Goal: Task Accomplishment & Management: Complete application form

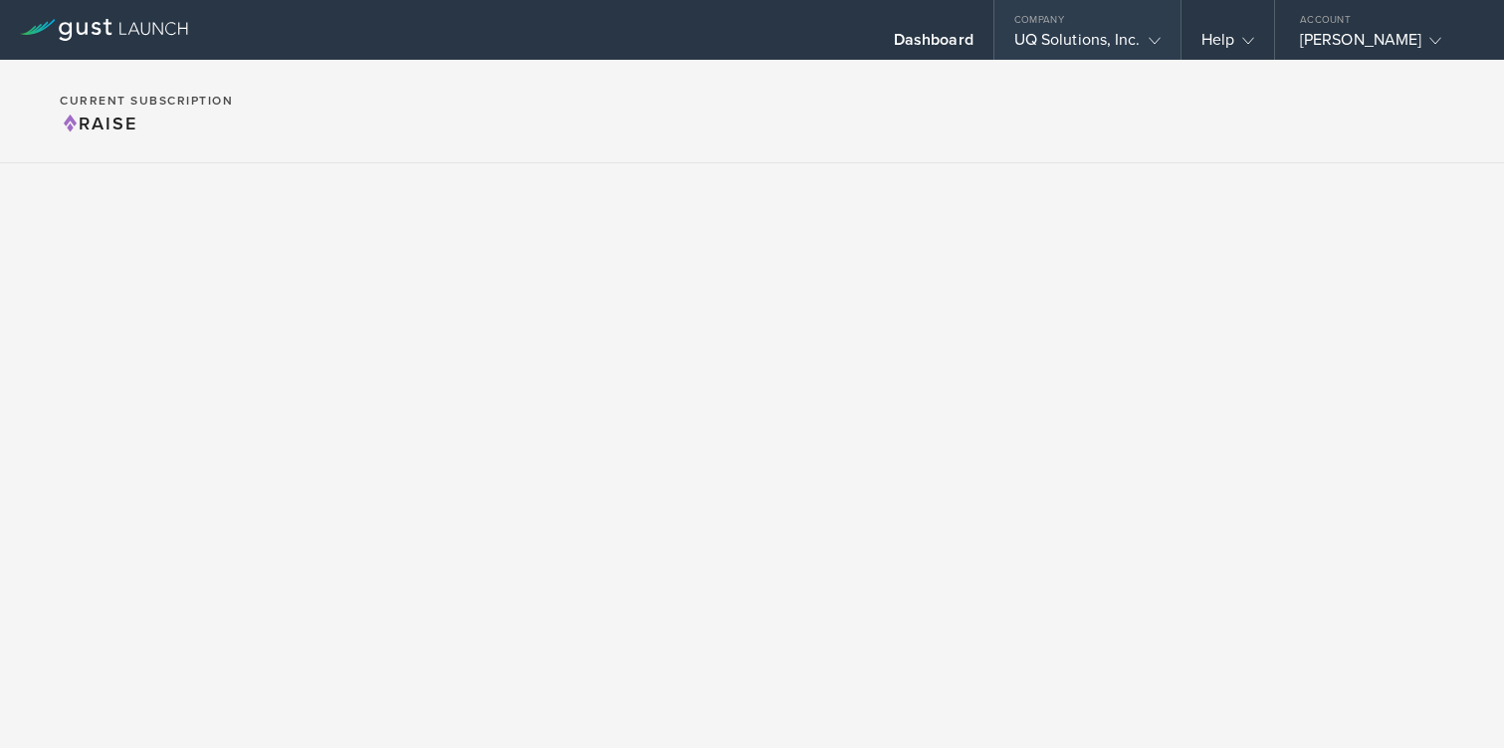
click at [1049, 41] on div "UQ Solutions, Inc." at bounding box center [1087, 45] width 146 height 30
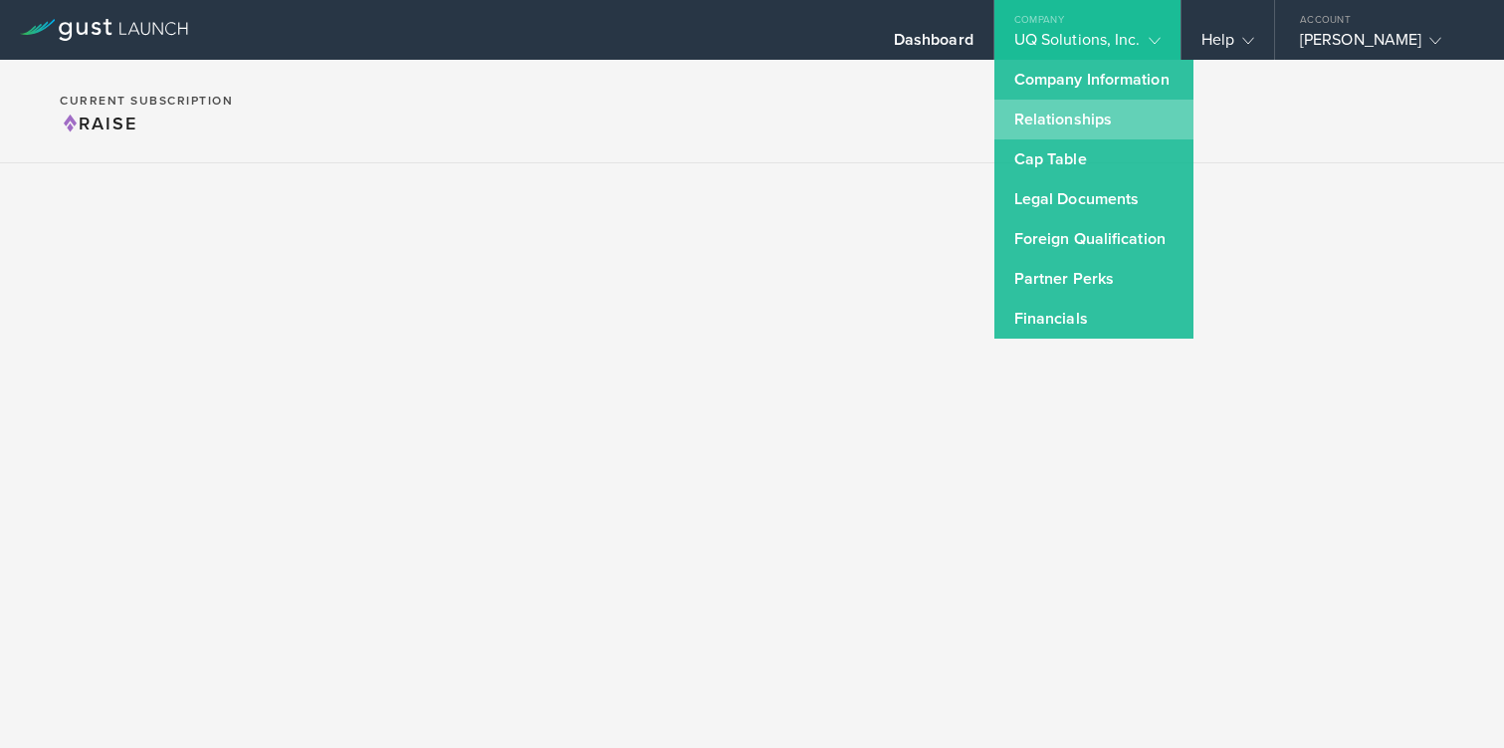
click at [1066, 125] on link "Relationships" at bounding box center [1094, 120] width 199 height 40
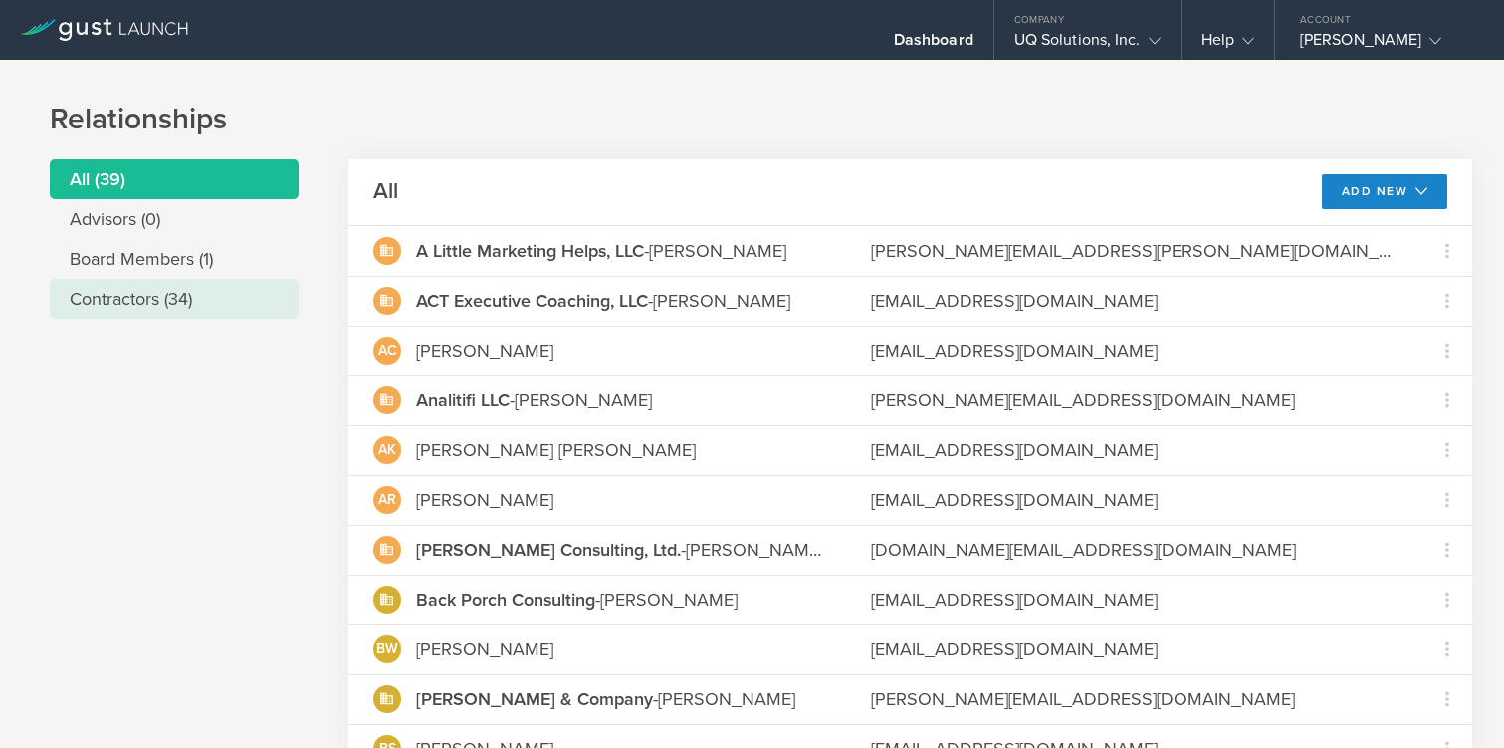
click at [101, 297] on li "Contractors (34)" at bounding box center [174, 299] width 249 height 40
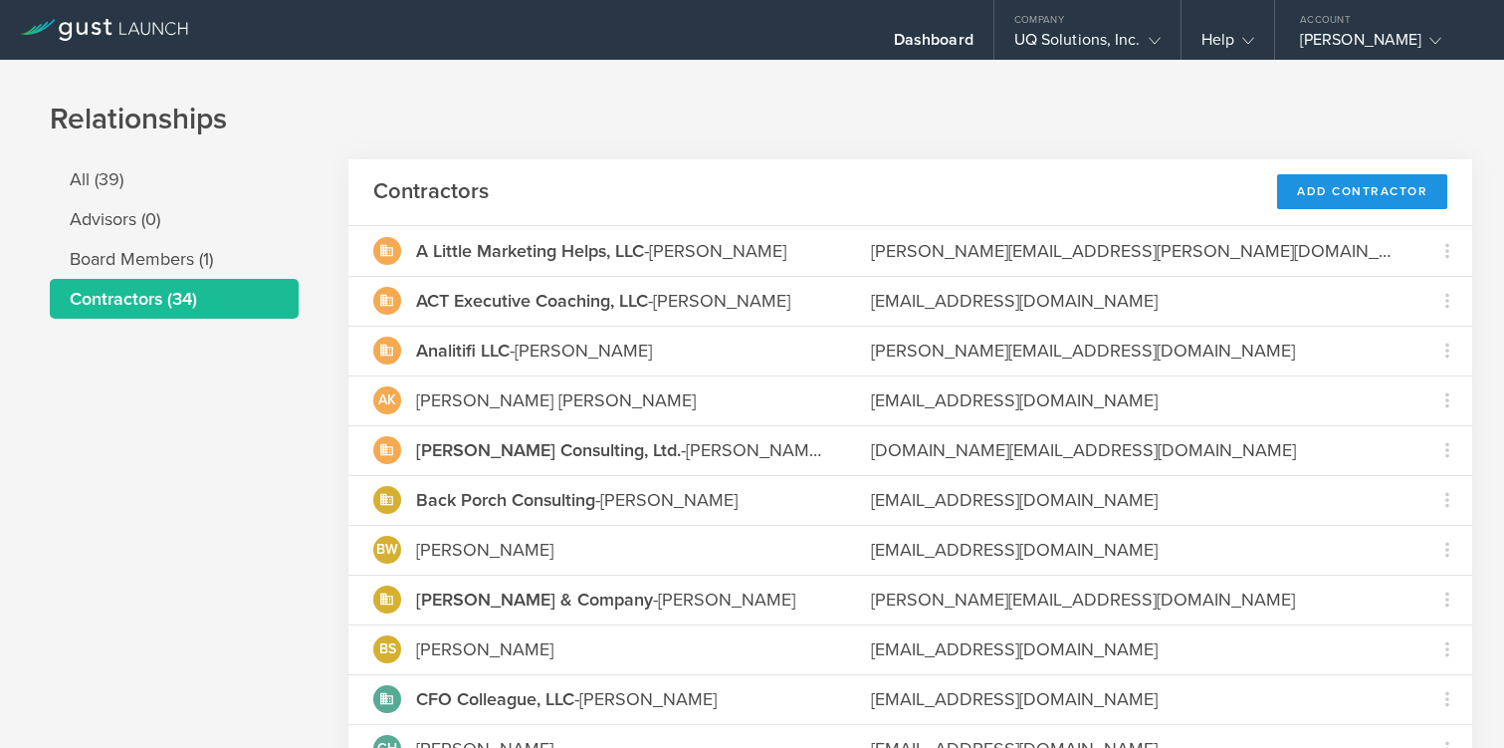
click at [1355, 197] on div "Add Contractor" at bounding box center [1362, 191] width 170 height 35
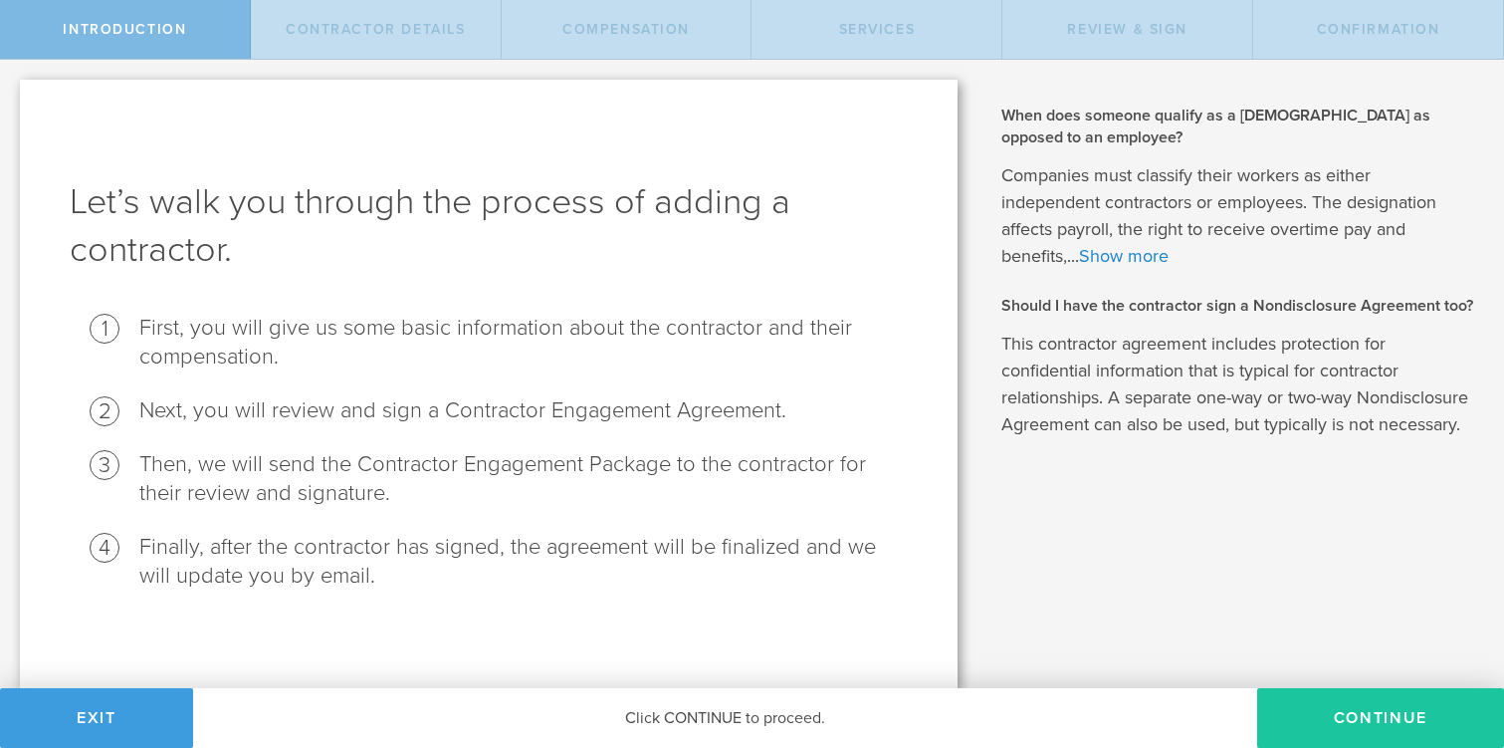
click at [1393, 716] on button "Continue" at bounding box center [1380, 718] width 247 height 60
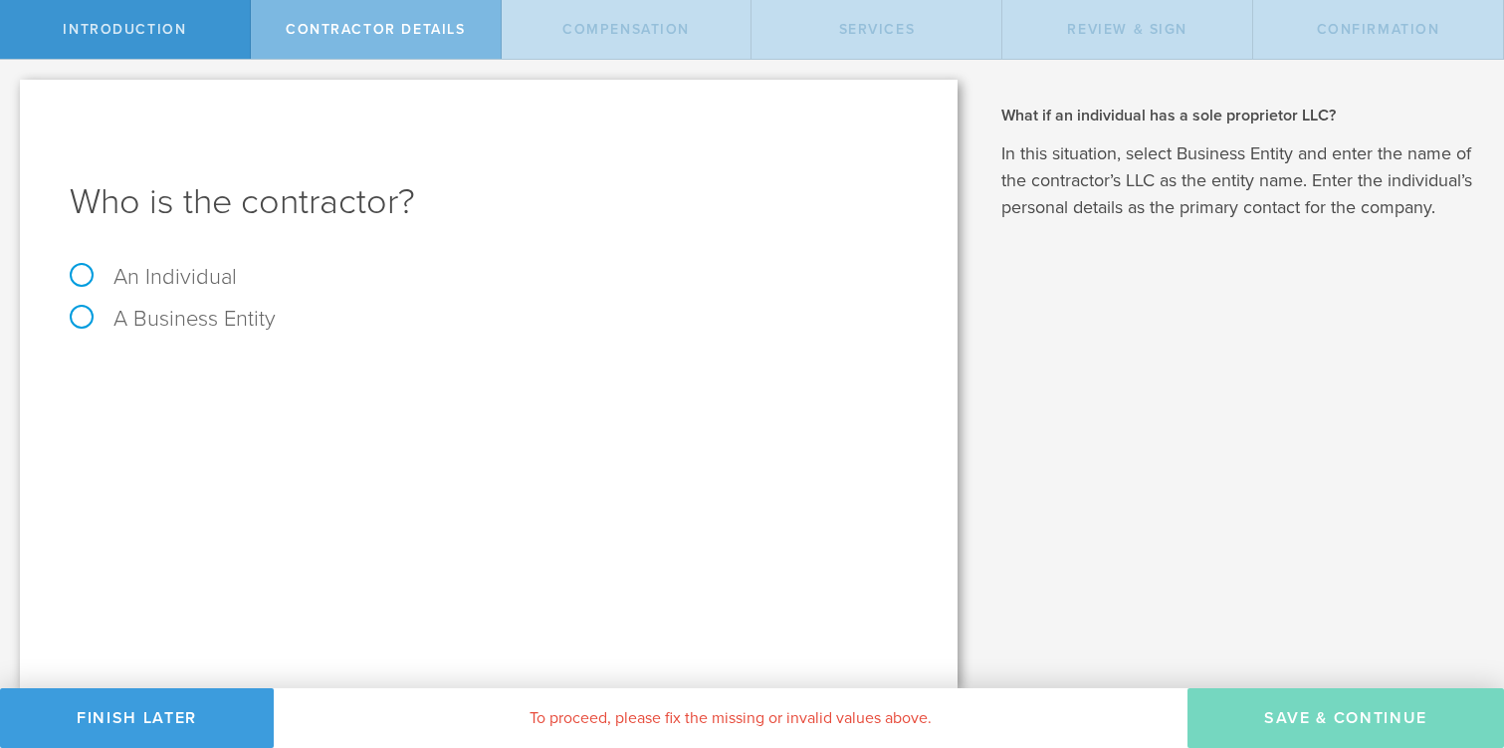
click at [74, 264] on label "An Individual" at bounding box center [153, 277] width 167 height 26
click at [13, 92] on input "An Individual" at bounding box center [6, 76] width 13 height 32
radio input "true"
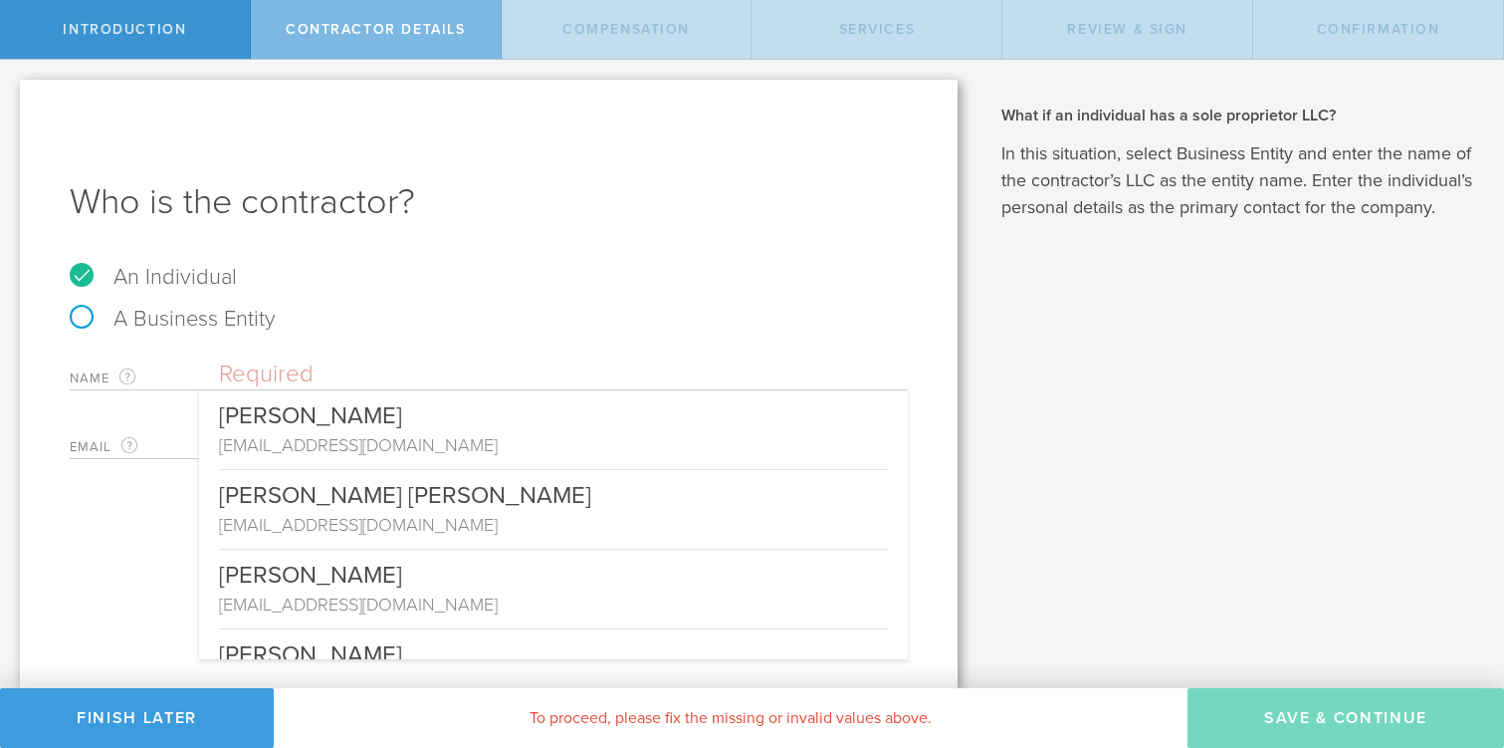
click at [402, 386] on input "text" at bounding box center [563, 374] width 689 height 30
paste input "[PERSON_NAME]"
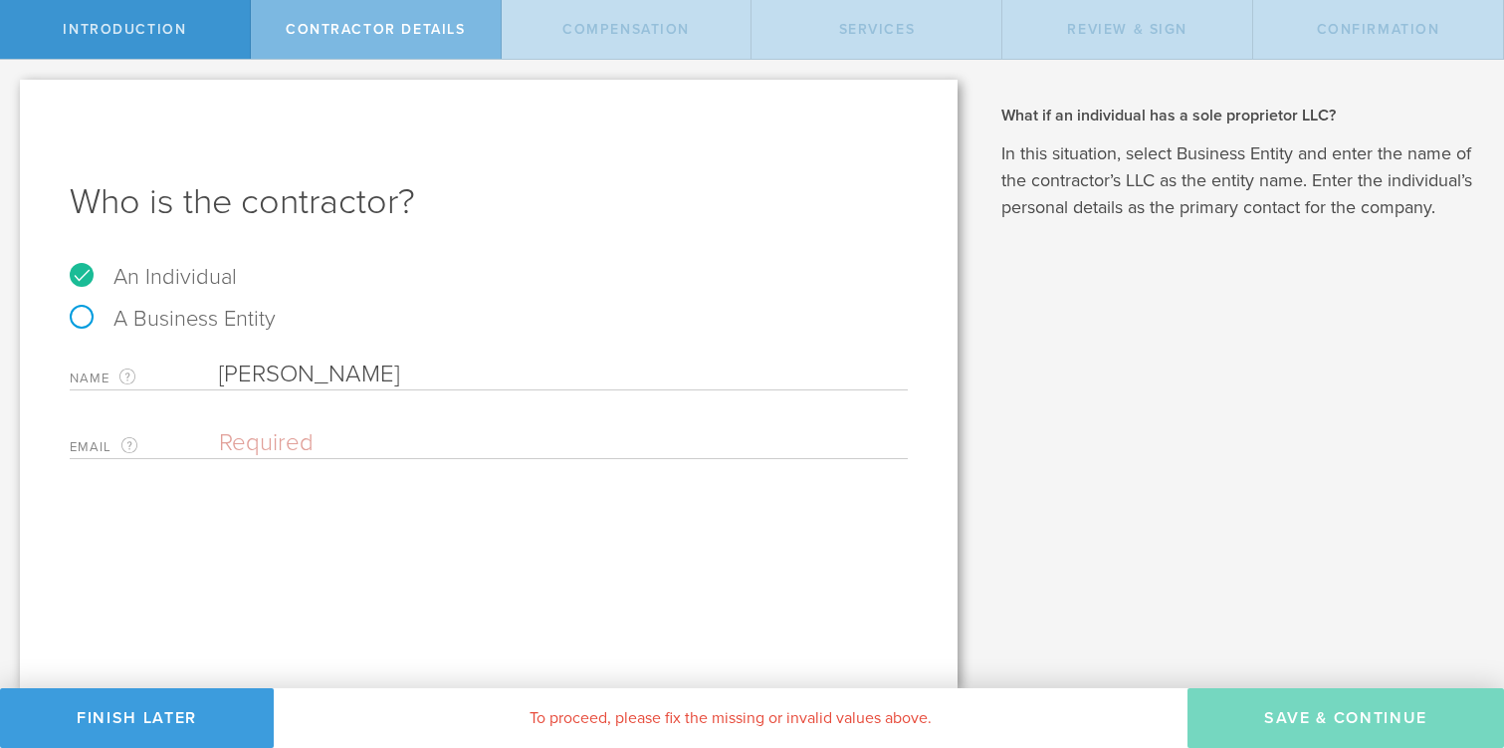
type input "[PERSON_NAME]"
click at [466, 452] on input "email" at bounding box center [558, 443] width 679 height 30
paste input "[EMAIL_ADDRESS][DOMAIN_NAME]"
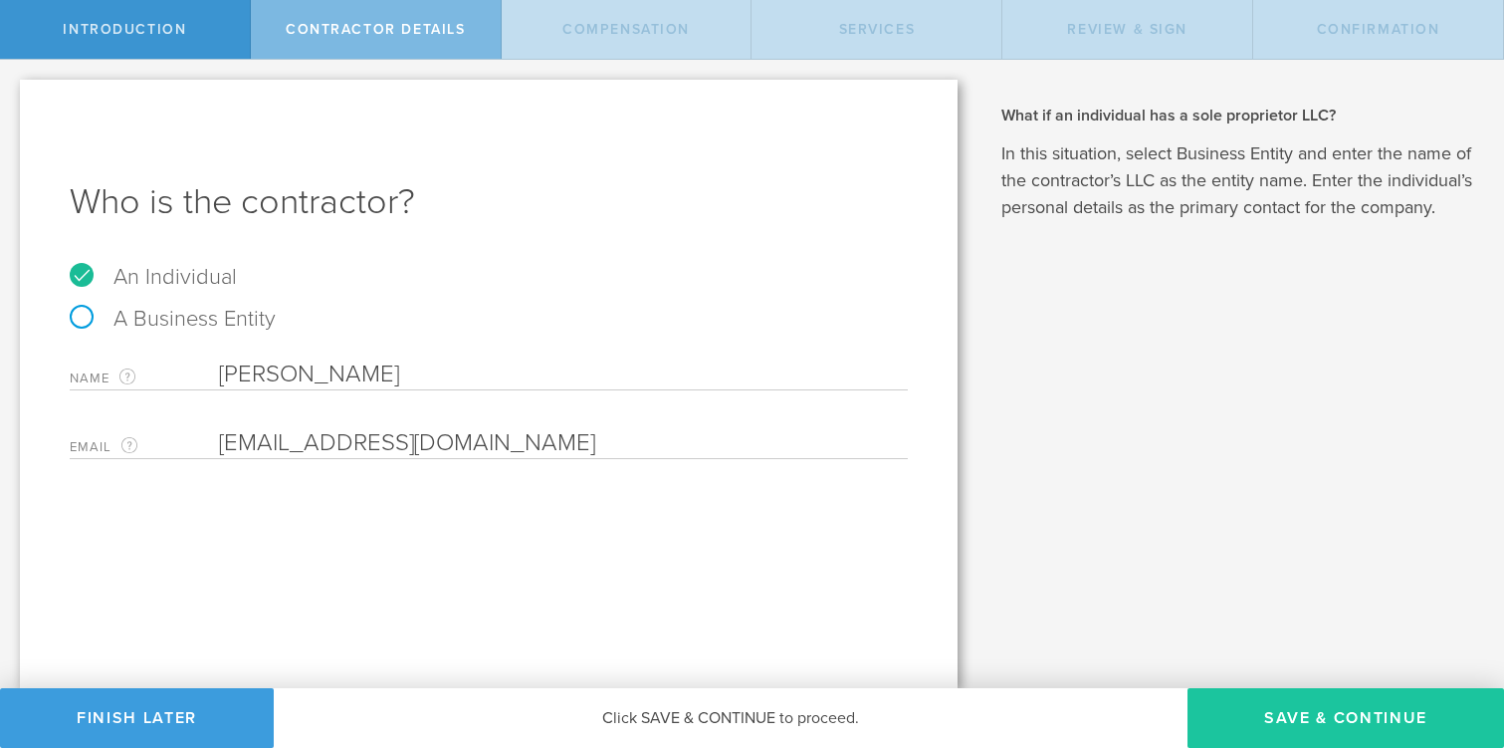
type input "[EMAIL_ADDRESS][DOMAIN_NAME]"
click at [1271, 722] on button "Save & Continue" at bounding box center [1346, 718] width 317 height 60
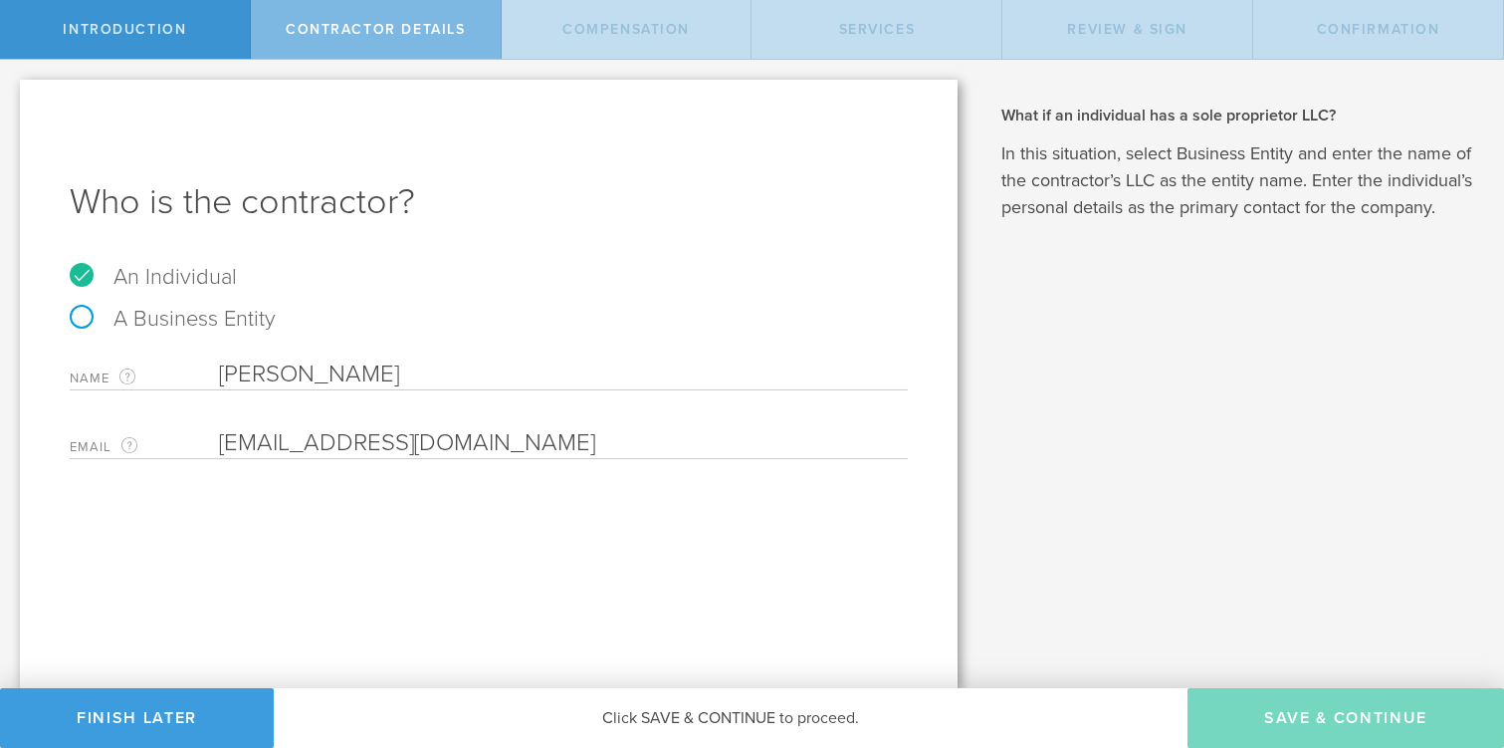
select select "none"
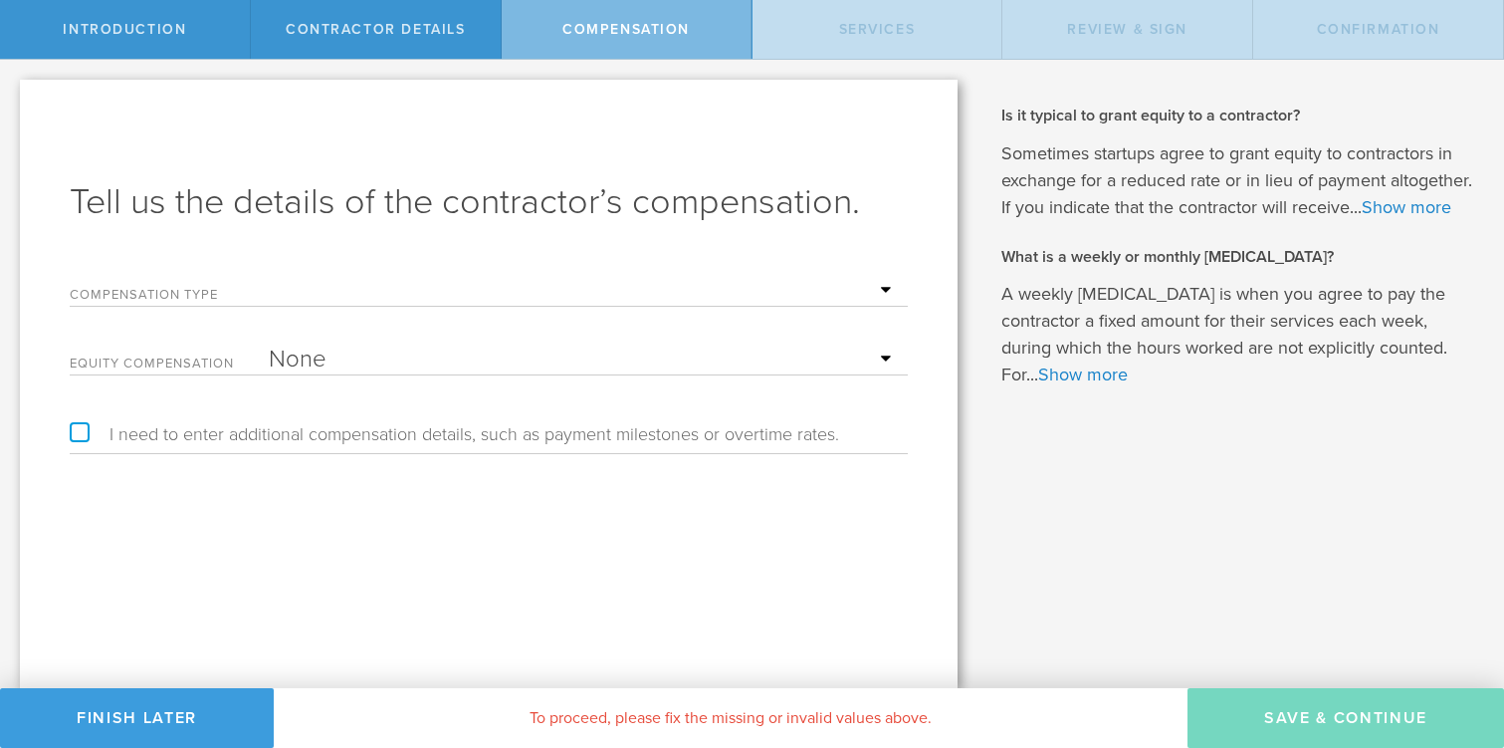
click at [464, 295] on select "Hourly Daily Weekly [MEDICAL_DATA] Monthly [MEDICAL_DATA] Project Flat Rate No …" at bounding box center [583, 291] width 629 height 30
select select "hourlyFlatRate"
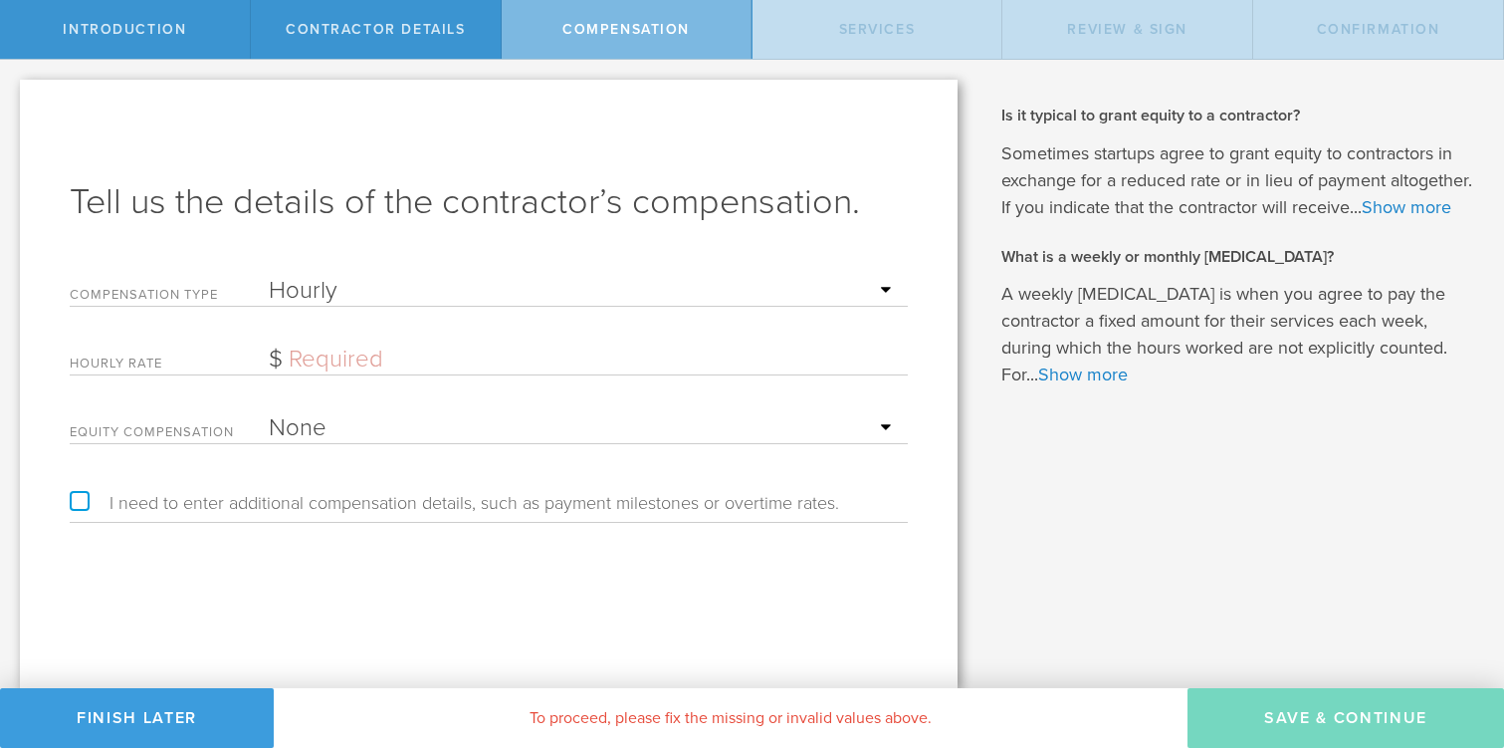
click at [354, 365] on input "text" at bounding box center [583, 359] width 629 height 30
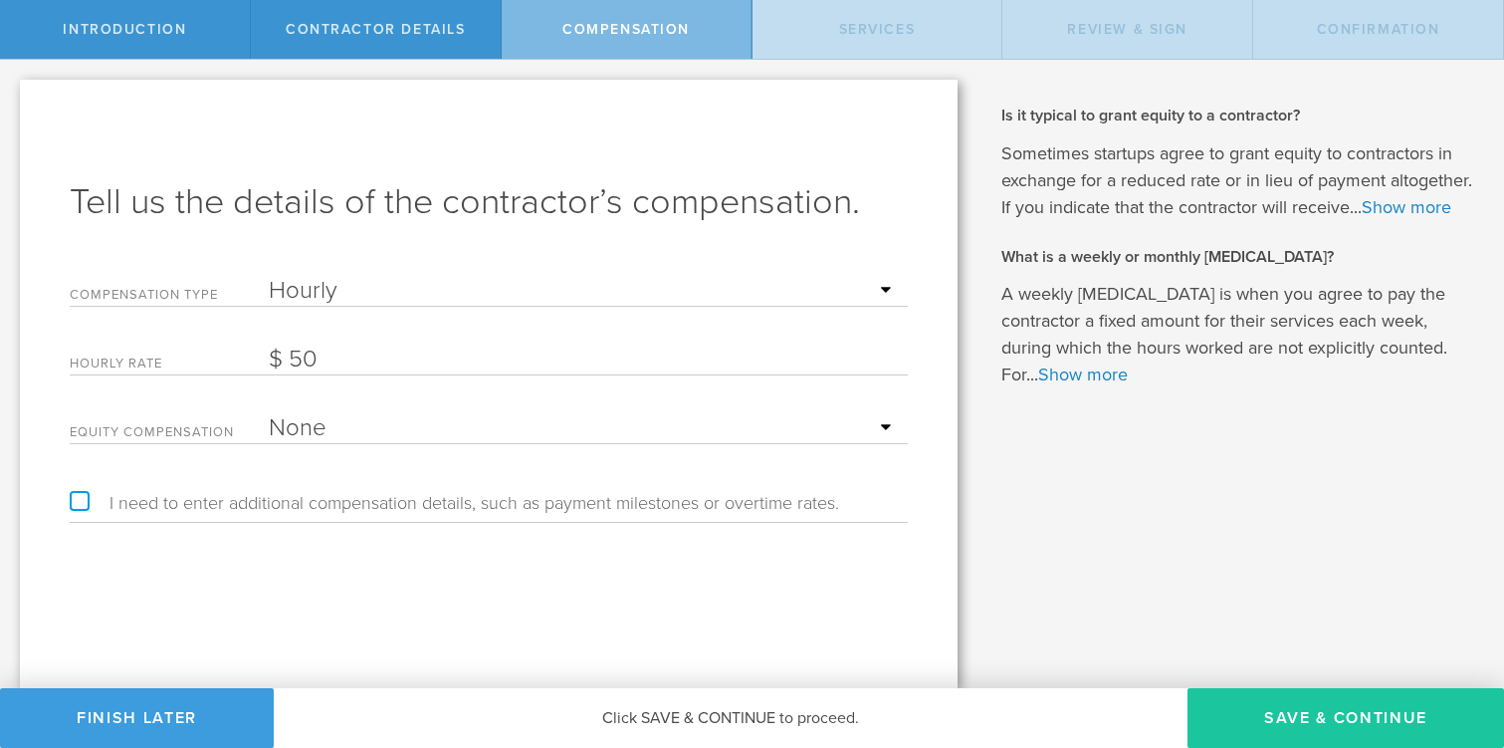
type input "50"
click at [1354, 721] on button "Save & Continue" at bounding box center [1346, 718] width 317 height 60
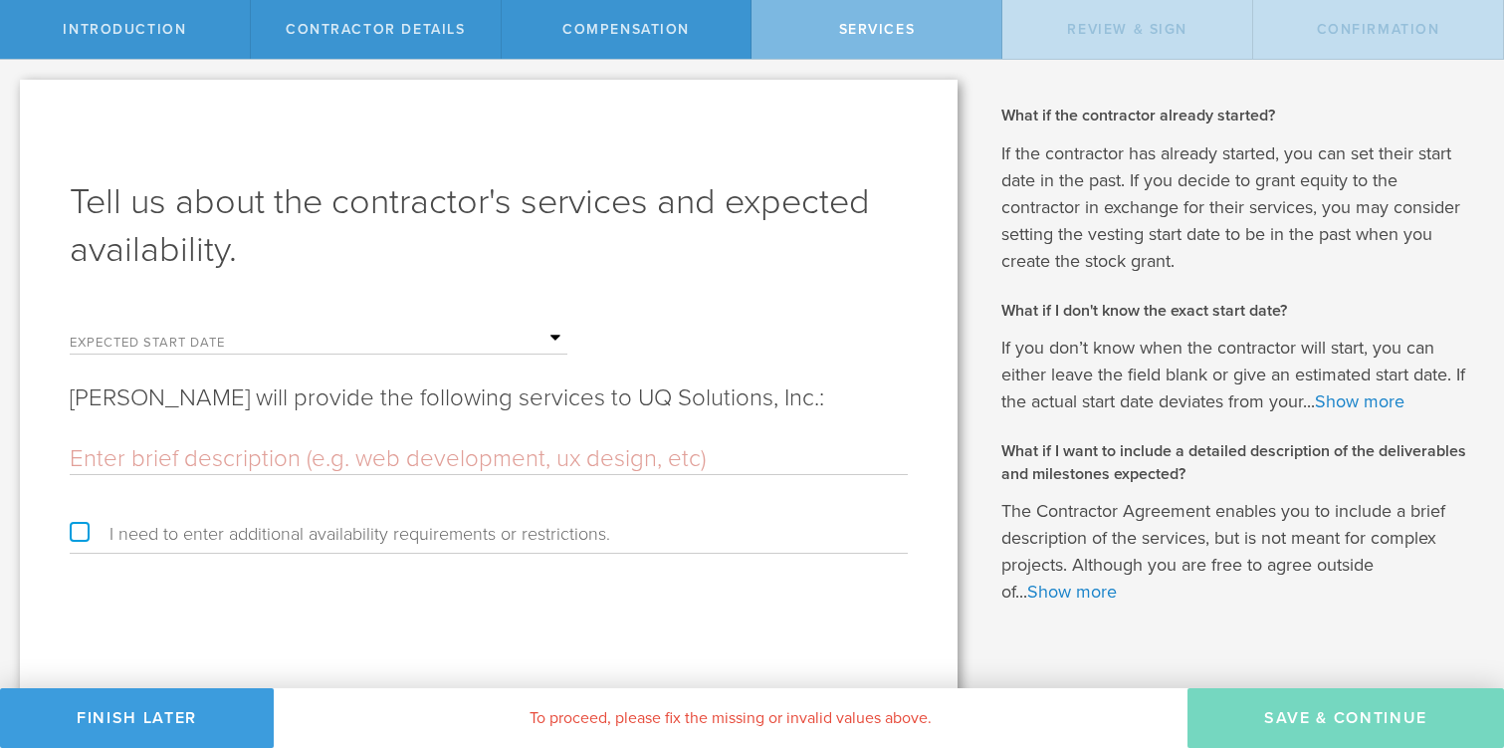
click at [545, 332] on input "text" at bounding box center [418, 339] width 299 height 30
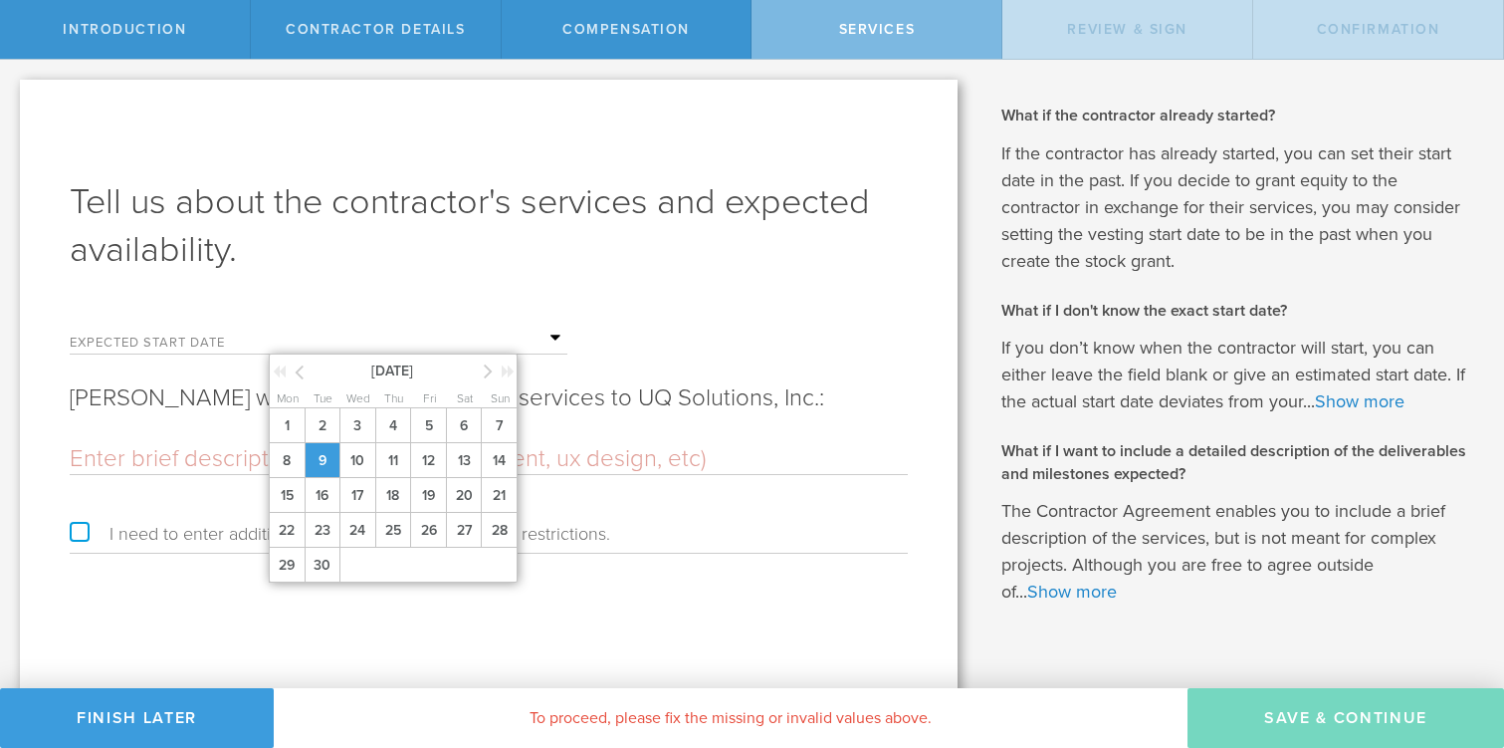
click at [327, 464] on span "9" at bounding box center [323, 460] width 36 height 35
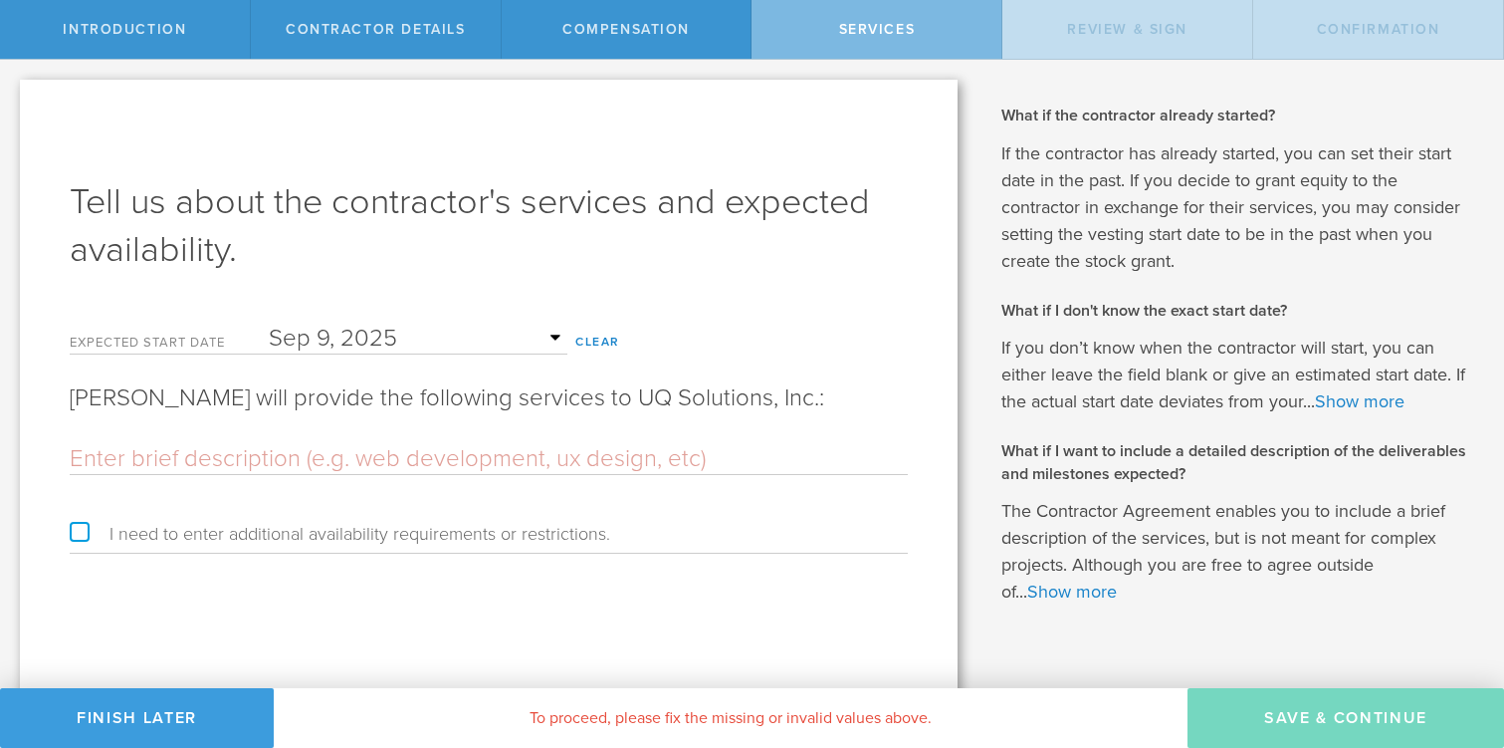
click at [327, 464] on input "text" at bounding box center [489, 459] width 838 height 30
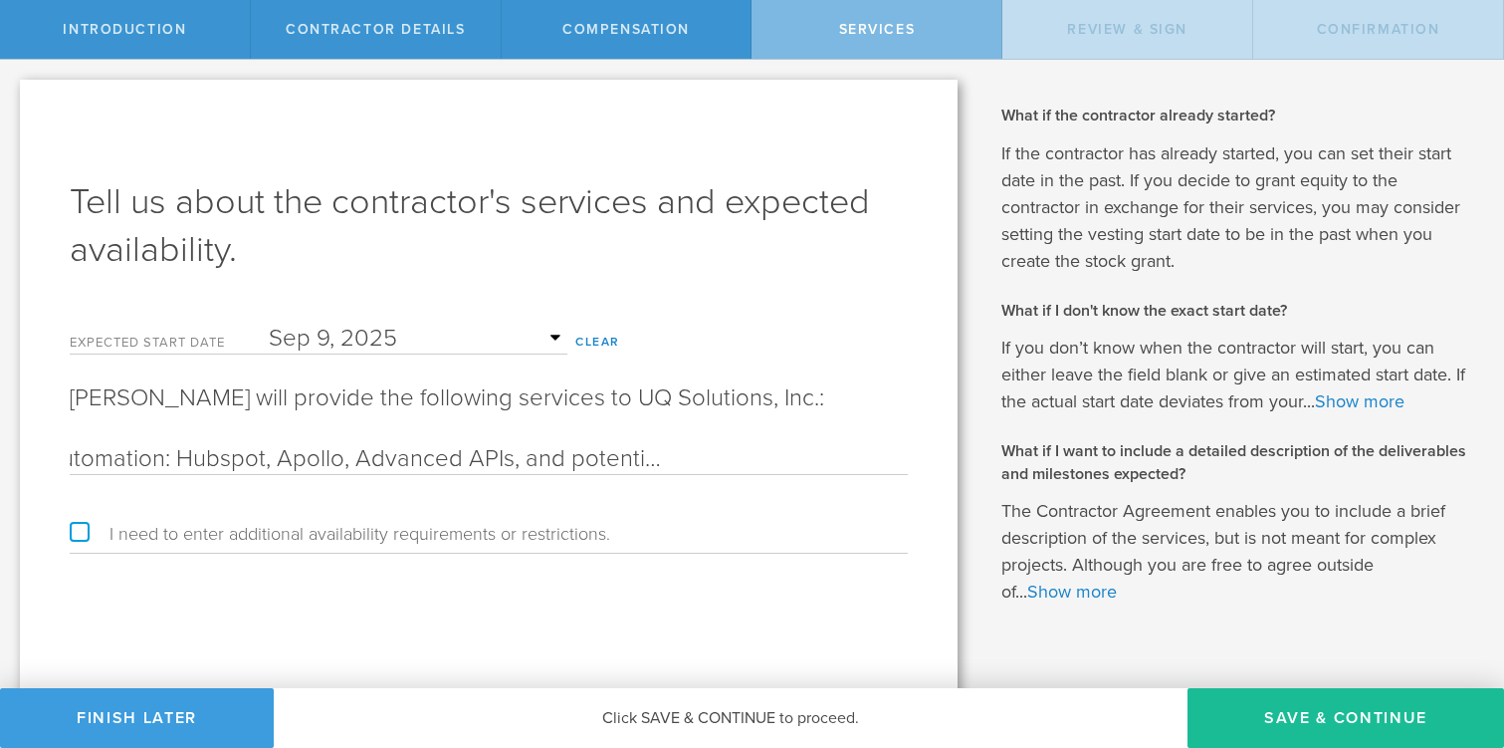
scroll to position [0, 263]
type input "Sales and Marketing Automation: Hubspot, Apollo, Advanced APIs, and potentially…"
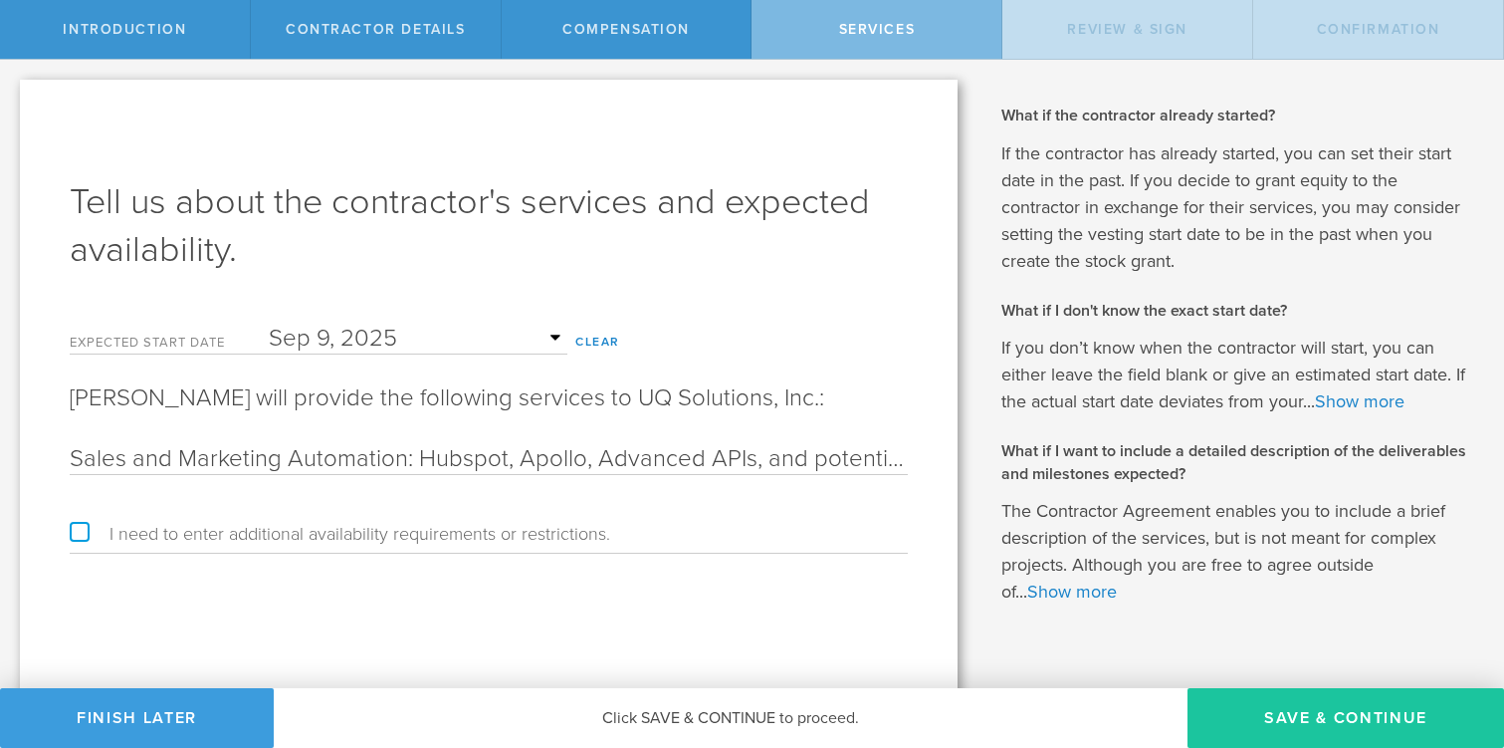
click at [1319, 717] on button "Save & Continue" at bounding box center [1346, 718] width 317 height 60
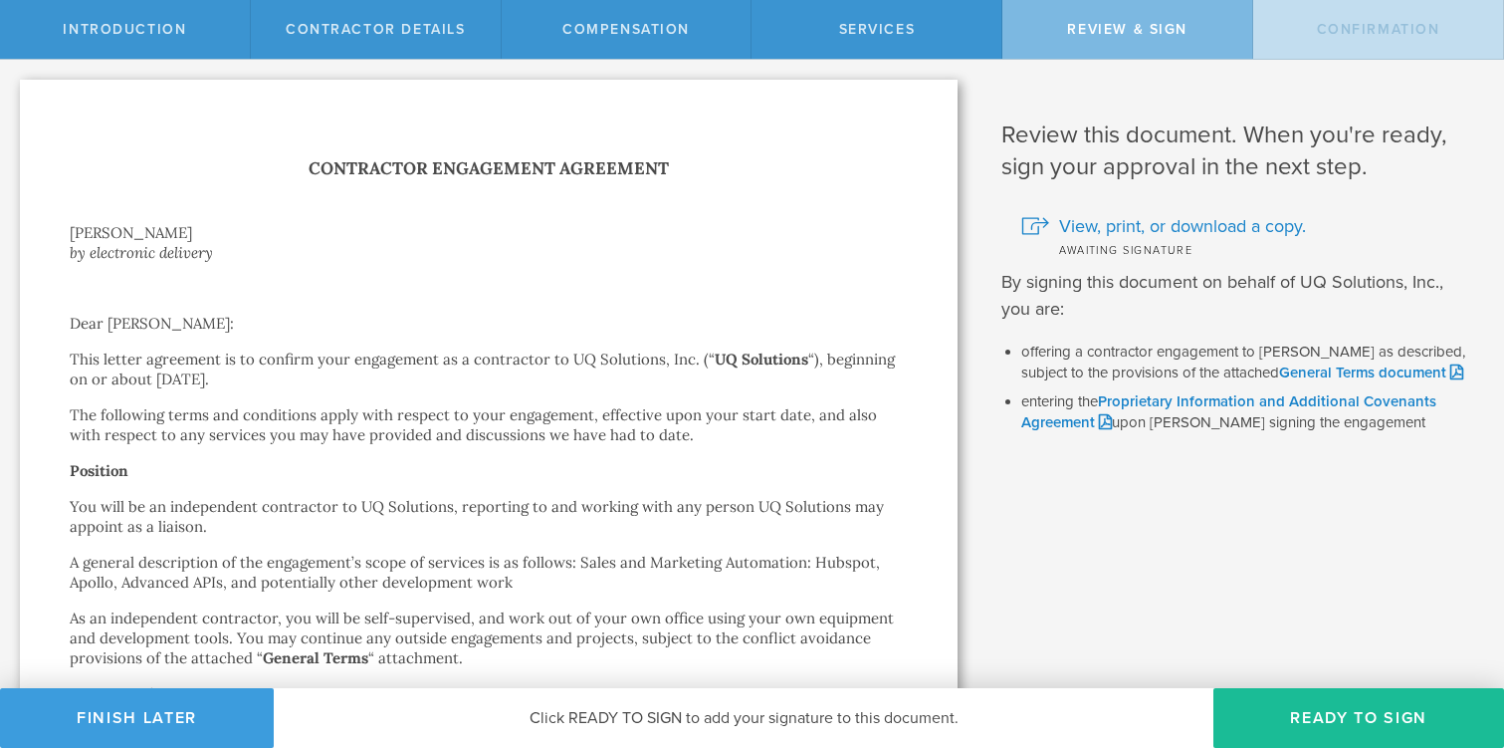
scroll to position [1130, 0]
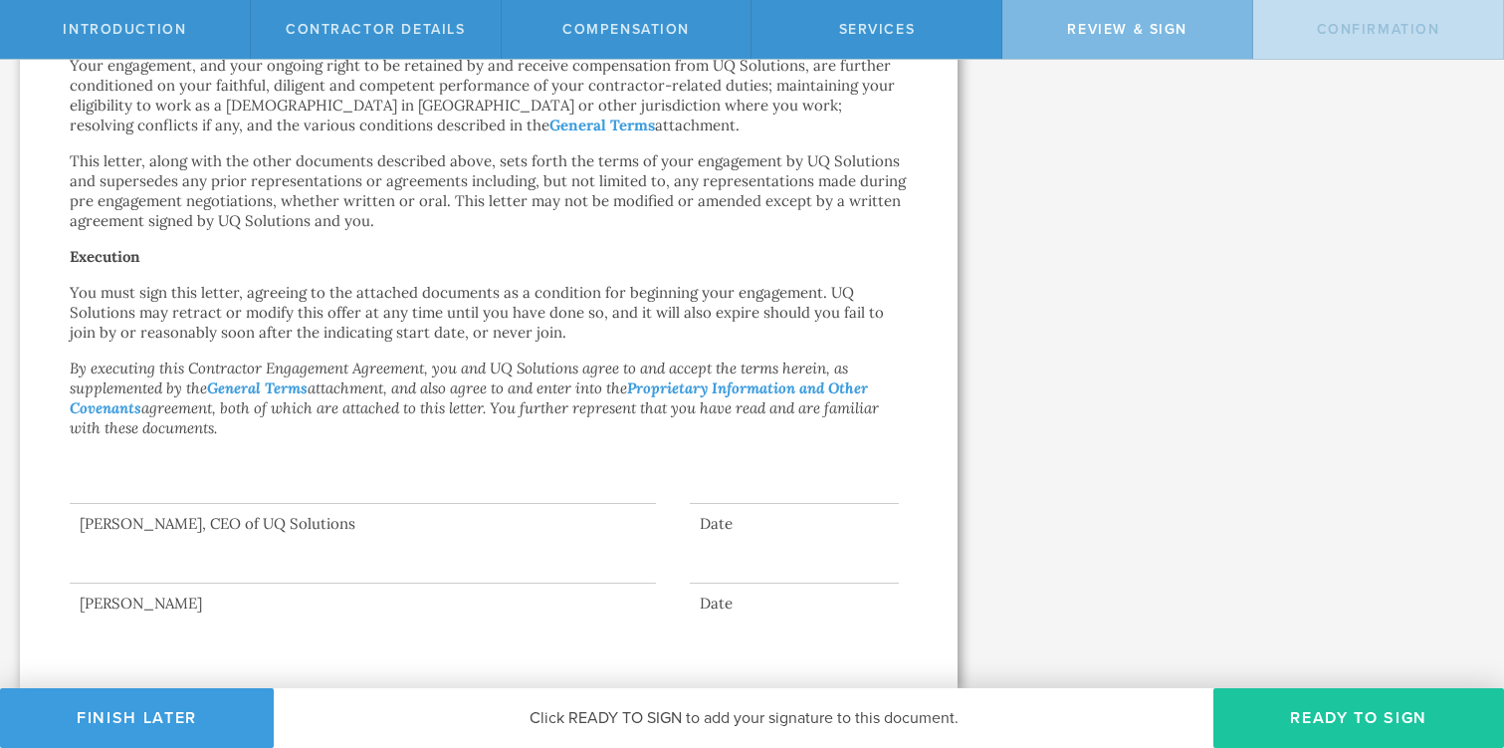
click at [1316, 724] on button "Ready to Sign" at bounding box center [1359, 718] width 291 height 60
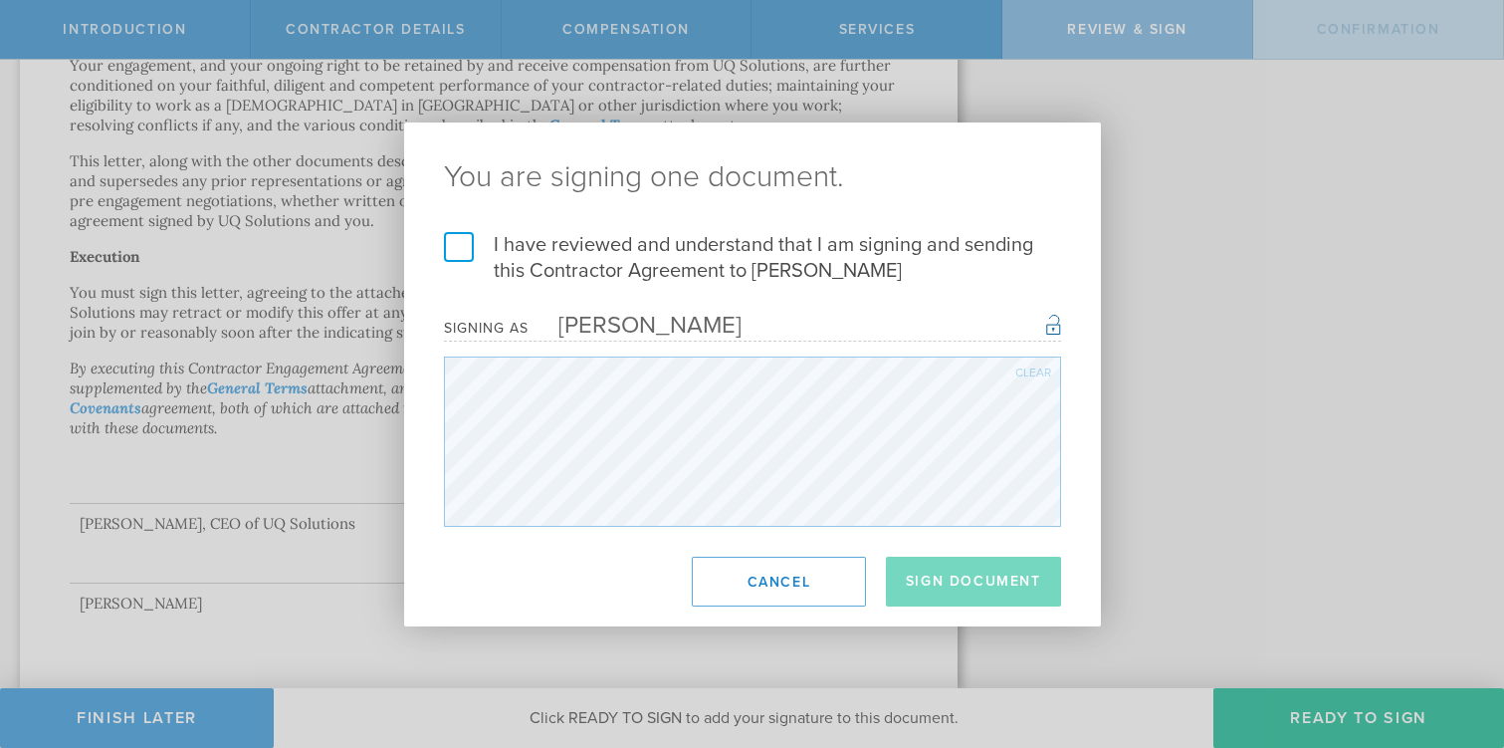
click at [464, 254] on label "I have reviewed and understand that I am signing and sending this Contractor Ag…" at bounding box center [752, 258] width 617 height 52
click at [0, 0] on input "I have reviewed and understand that I am signing and sending this Contractor Ag…" at bounding box center [0, 0] width 0 height 0
click at [981, 589] on button "Sign Document" at bounding box center [973, 581] width 175 height 50
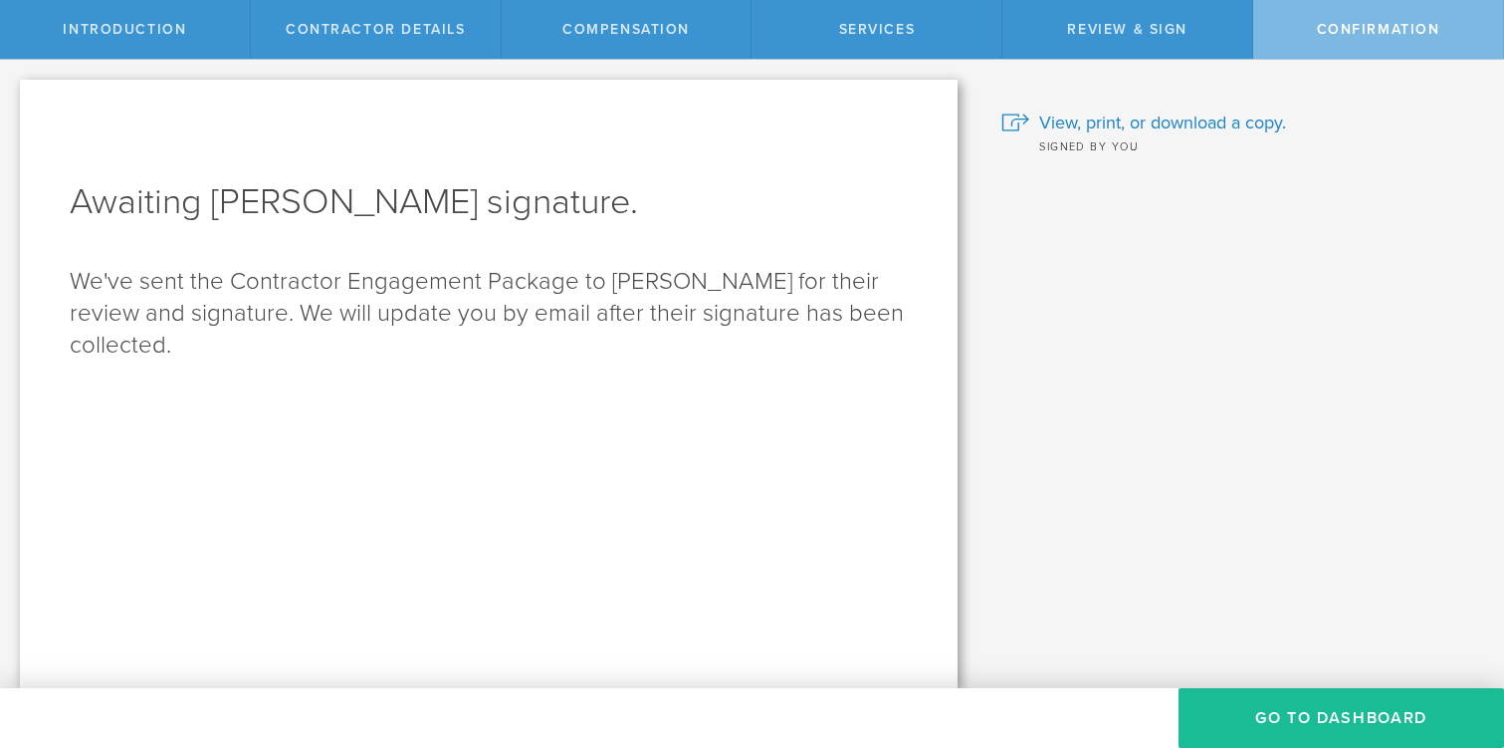
scroll to position [0, 0]
click at [1265, 729] on button "Go To Dashboard" at bounding box center [1342, 718] width 326 height 60
